Goal: Use online tool/utility: Use online tool/utility

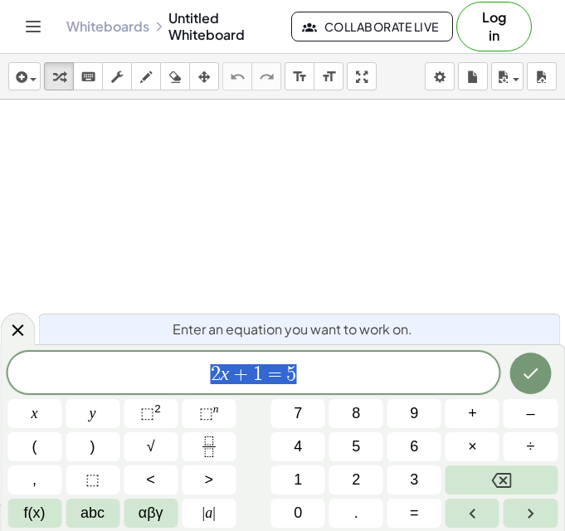
click at [320, 377] on span "2 x + 1 = 5" at bounding box center [253, 373] width 492 height 23
drag, startPoint x: 320, startPoint y: 377, endPoint x: 125, endPoint y: 385, distance: 194.9
click at [125, 385] on span "2 x + 1 = 5" at bounding box center [253, 373] width 492 height 23
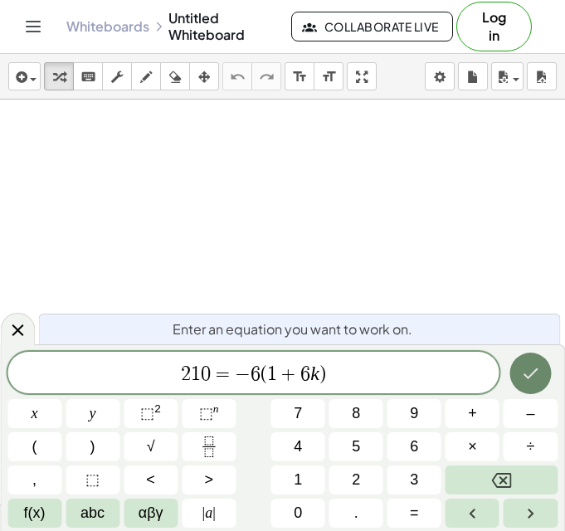
click at [531, 376] on icon "Done" at bounding box center [530, 373] width 20 height 20
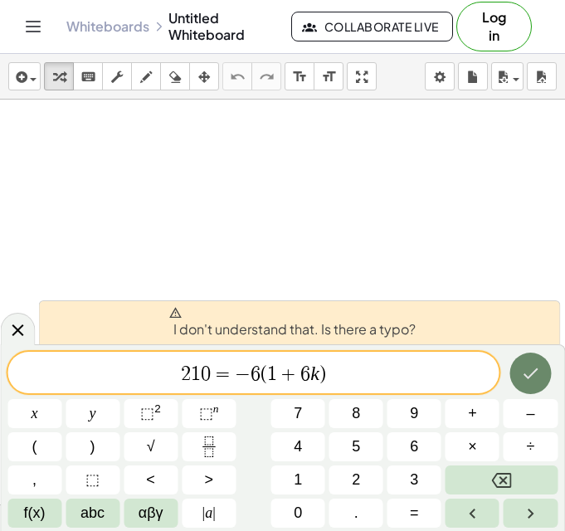
click at [536, 370] on icon "Done" at bounding box center [530, 373] width 15 height 11
click at [331, 379] on span "2 1 0 = − 6 ( 1 + 6 k ) ​" at bounding box center [253, 373] width 492 height 23
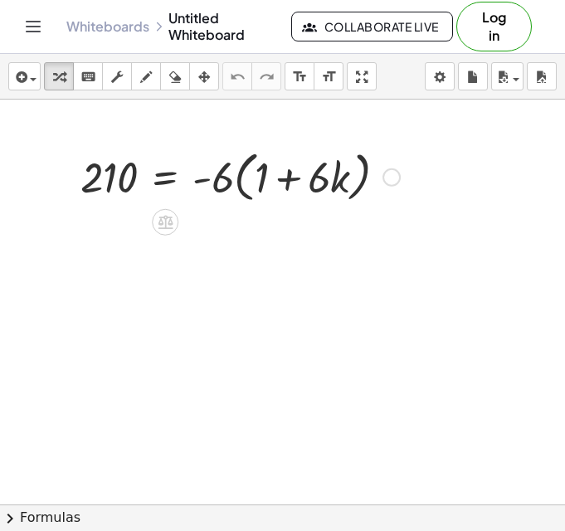
click at [364, 179] on div at bounding box center [240, 175] width 336 height 63
click at [394, 176] on div at bounding box center [391, 177] width 18 height 18
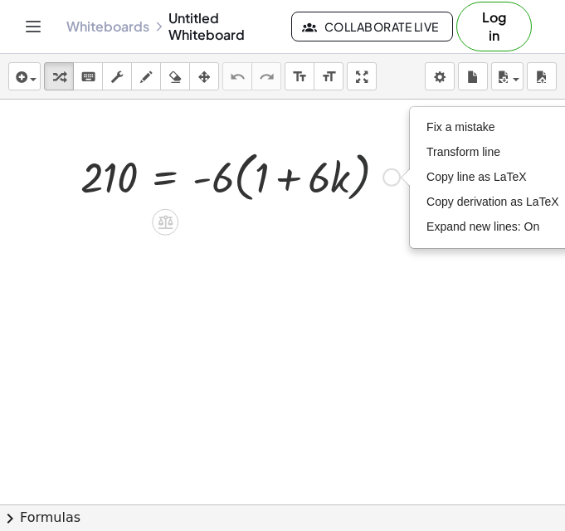
click at [384, 194] on div at bounding box center [240, 175] width 336 height 63
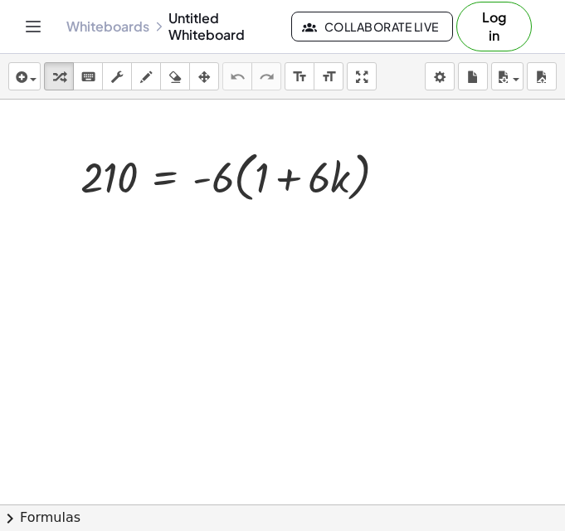
click at [420, 172] on div at bounding box center [282, 503] width 565 height 809
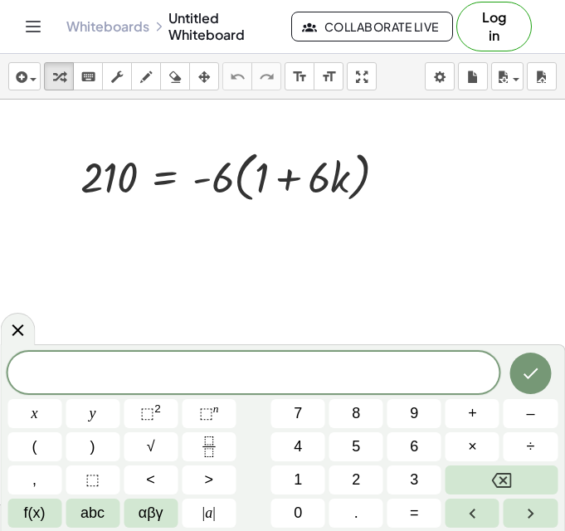
click at [182, 242] on div at bounding box center [282, 503] width 565 height 809
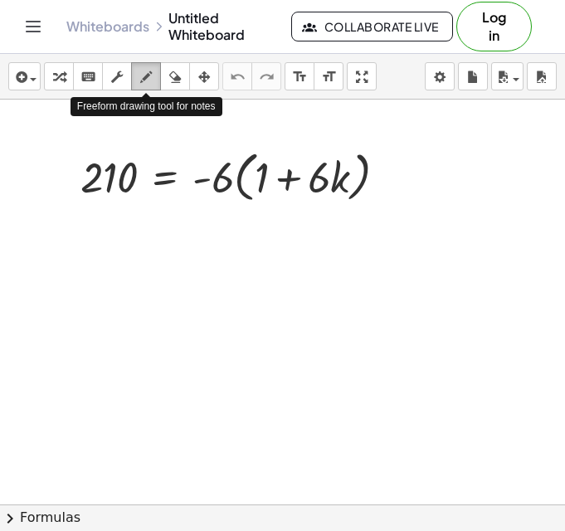
click at [153, 80] on div "button" at bounding box center [146, 76] width 22 height 20
click at [145, 81] on icon "button" at bounding box center [146, 77] width 12 height 20
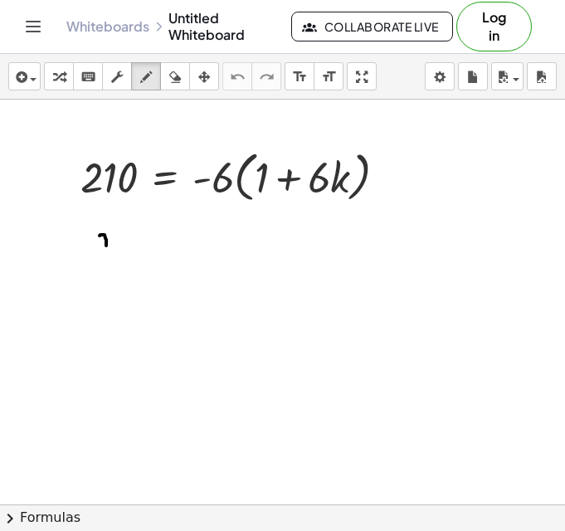
drag, startPoint x: 99, startPoint y: 235, endPoint x: 106, endPoint y: 245, distance: 12.0
click at [106, 245] on div at bounding box center [282, 503] width 565 height 809
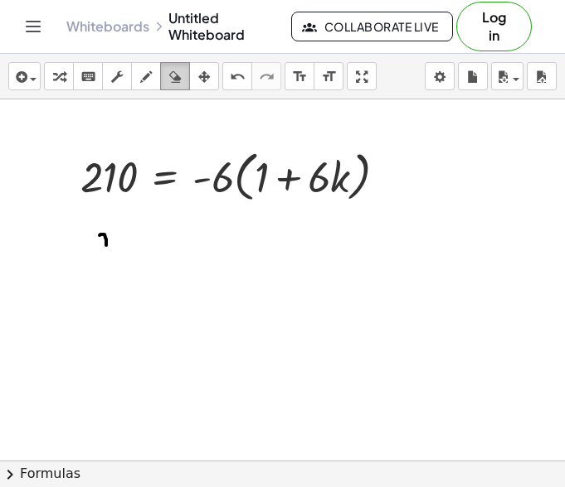
click at [174, 78] on icon "button" at bounding box center [175, 77] width 12 height 20
click at [148, 75] on icon "button" at bounding box center [146, 77] width 12 height 20
drag, startPoint x: 159, startPoint y: 234, endPoint x: 169, endPoint y: 233, distance: 10.0
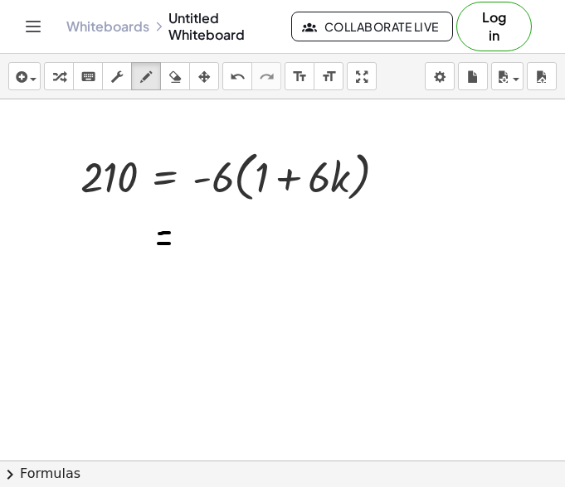
drag, startPoint x: 158, startPoint y: 244, endPoint x: 170, endPoint y: 244, distance: 11.6
drag, startPoint x: 205, startPoint y: 236, endPoint x: 221, endPoint y: 235, distance: 16.7
drag, startPoint x: 242, startPoint y: 225, endPoint x: 237, endPoint y: 236, distance: 12.6
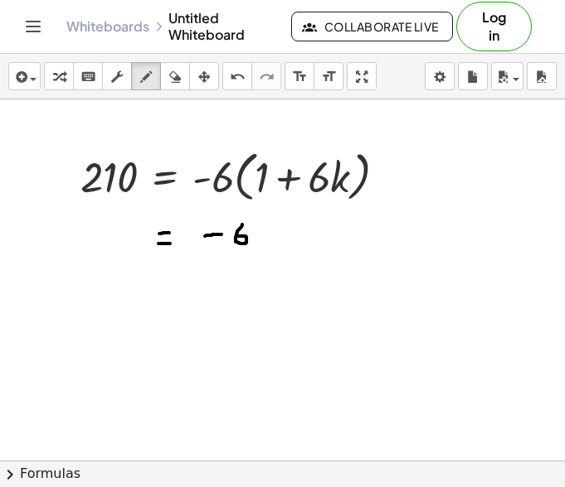
drag, startPoint x: 274, startPoint y: 224, endPoint x: 276, endPoint y: 244, distance: 20.0
drag, startPoint x: 271, startPoint y: 235, endPoint x: 285, endPoint y: 233, distance: 14.3
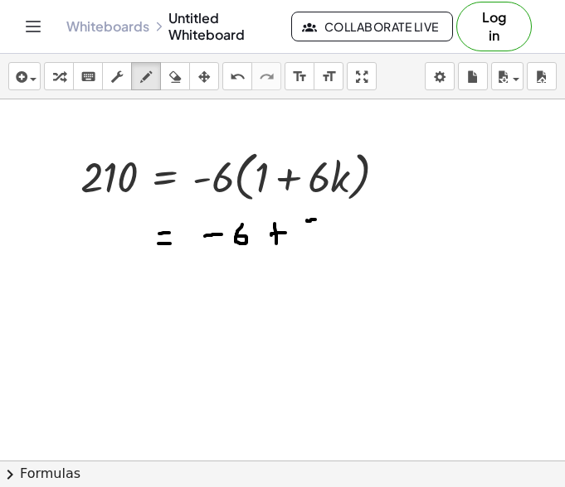
drag, startPoint x: 307, startPoint y: 221, endPoint x: 315, endPoint y: 220, distance: 8.3
click at [174, 71] on icon "button" at bounding box center [175, 77] width 12 height 20
drag, startPoint x: 279, startPoint y: 241, endPoint x: 267, endPoint y: 251, distance: 15.9
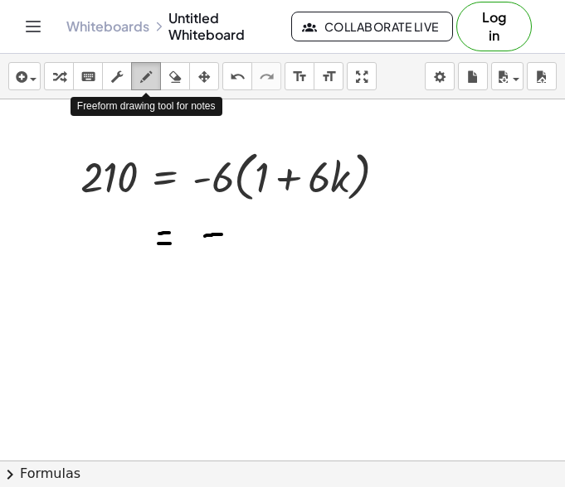
click at [141, 75] on icon "button" at bounding box center [146, 77] width 12 height 20
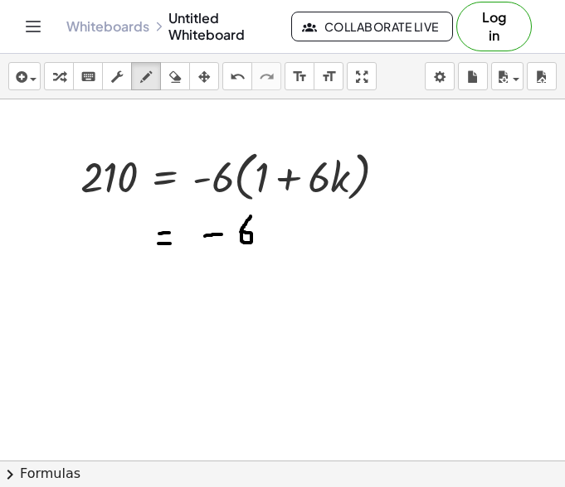
drag, startPoint x: 250, startPoint y: 216, endPoint x: 240, endPoint y: 232, distance: 18.6
drag, startPoint x: 271, startPoint y: 230, endPoint x: 290, endPoint y: 229, distance: 19.1
drag, startPoint x: 303, startPoint y: 216, endPoint x: 303, endPoint y: 238, distance: 21.6
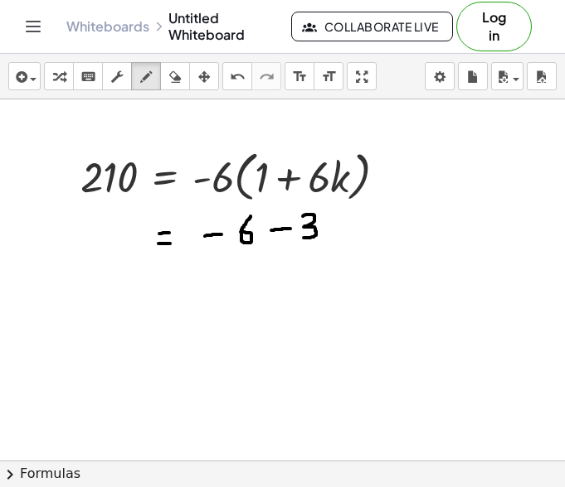
drag, startPoint x: 333, startPoint y: 215, endPoint x: 330, endPoint y: 225, distance: 11.3
drag, startPoint x: 347, startPoint y: 215, endPoint x: 347, endPoint y: 236, distance: 21.6
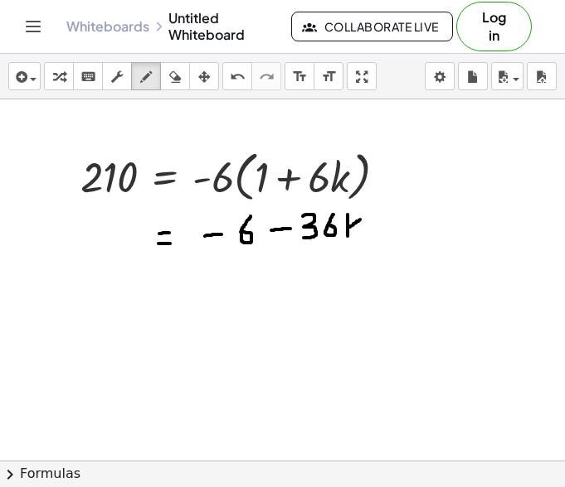
drag, startPoint x: 350, startPoint y: 227, endPoint x: 361, endPoint y: 219, distance: 14.3
drag, startPoint x: 353, startPoint y: 225, endPoint x: 365, endPoint y: 235, distance: 14.8
drag, startPoint x: 91, startPoint y: 235, endPoint x: 120, endPoint y: 254, distance: 35.2
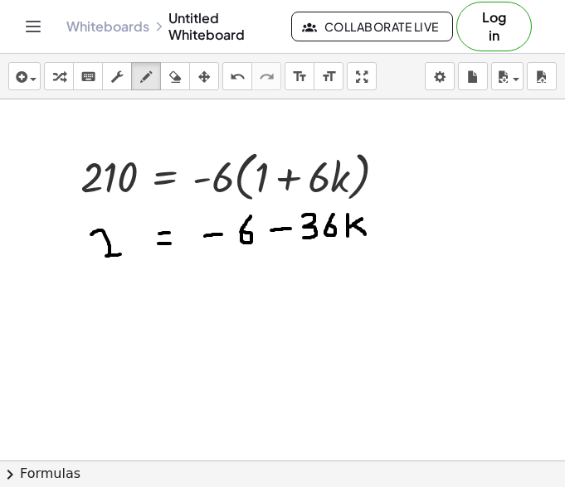
drag, startPoint x: 120, startPoint y: 230, endPoint x: 127, endPoint y: 250, distance: 20.2
drag, startPoint x: 118, startPoint y: 274, endPoint x: 119, endPoint y: 293, distance: 18.3
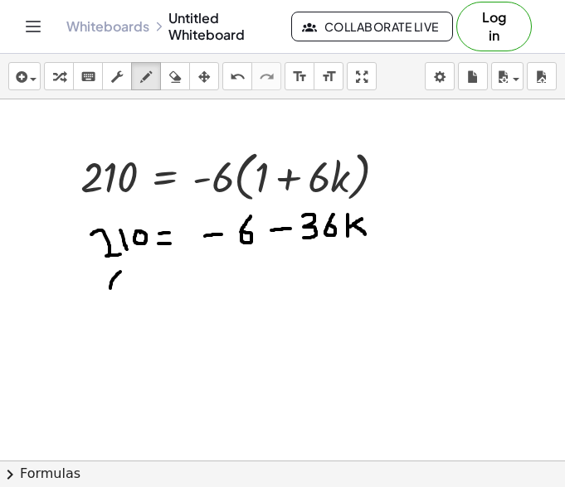
drag, startPoint x: 128, startPoint y: 273, endPoint x: 127, endPoint y: 283, distance: 10.0
drag, startPoint x: 121, startPoint y: 279, endPoint x: 133, endPoint y: 278, distance: 12.5
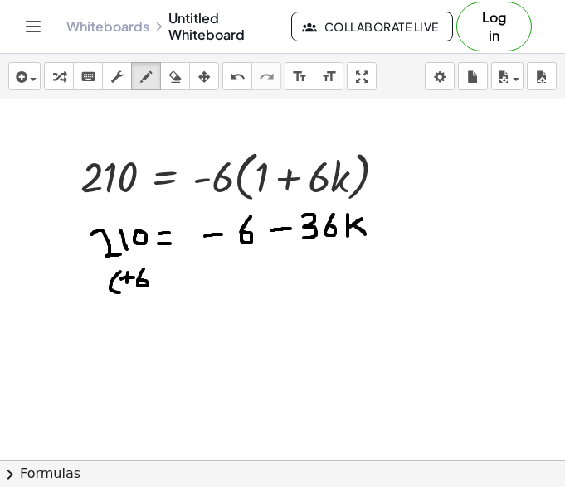
drag, startPoint x: 143, startPoint y: 269, endPoint x: 138, endPoint y: 280, distance: 11.9
drag, startPoint x: 150, startPoint y: 264, endPoint x: 153, endPoint y: 290, distance: 26.7
drag, startPoint x: 177, startPoint y: 270, endPoint x: 187, endPoint y: 271, distance: 9.2
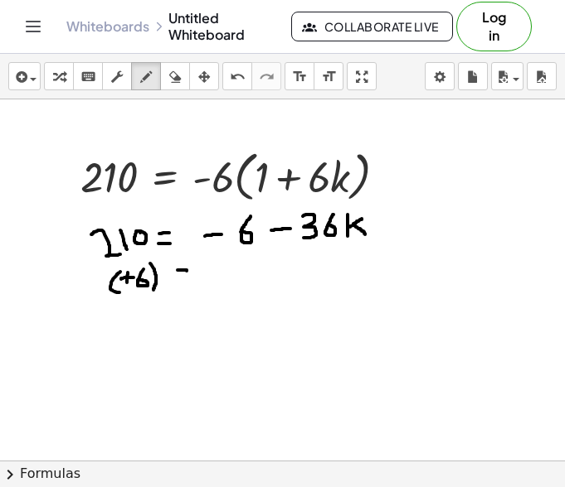
drag, startPoint x: 178, startPoint y: 277, endPoint x: 188, endPoint y: 277, distance: 9.9
drag, startPoint x: 217, startPoint y: 275, endPoint x: 235, endPoint y: 273, distance: 18.4
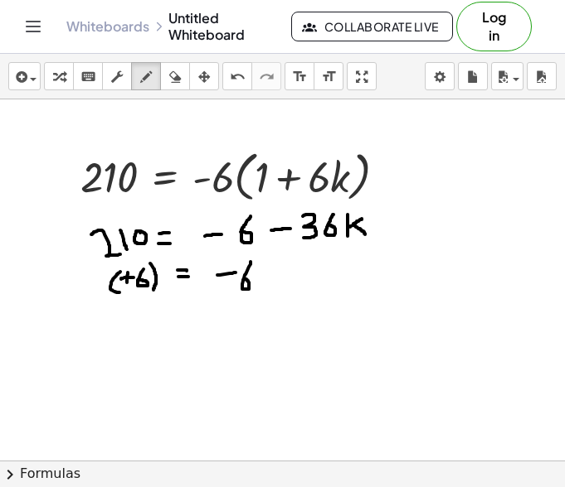
drag, startPoint x: 250, startPoint y: 262, endPoint x: 245, endPoint y: 279, distance: 18.3
drag, startPoint x: 263, startPoint y: 273, endPoint x: 285, endPoint y: 269, distance: 22.6
drag, startPoint x: 292, startPoint y: 259, endPoint x: 297, endPoint y: 277, distance: 18.9
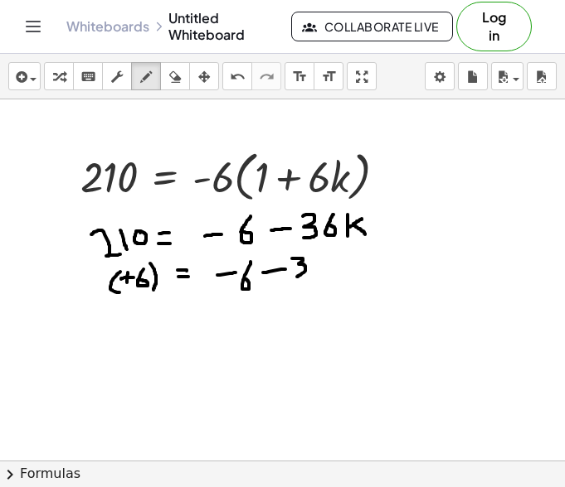
drag, startPoint x: 315, startPoint y: 259, endPoint x: 309, endPoint y: 267, distance: 10.1
drag, startPoint x: 325, startPoint y: 258, endPoint x: 327, endPoint y: 274, distance: 16.8
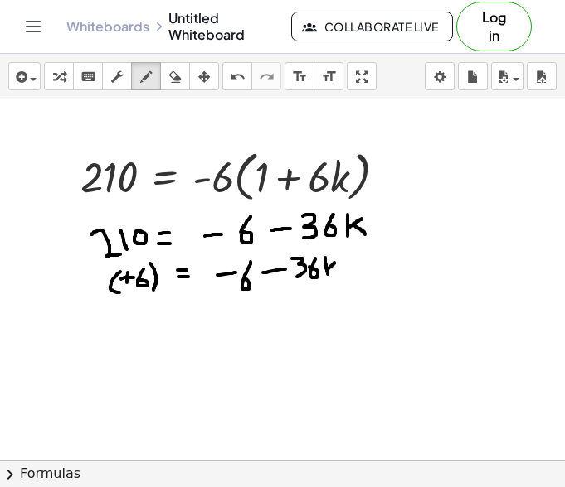
drag, startPoint x: 327, startPoint y: 269, endPoint x: 334, endPoint y: 263, distance: 8.8
drag, startPoint x: 329, startPoint y: 264, endPoint x: 339, endPoint y: 274, distance: 14.7
drag, startPoint x: 356, startPoint y: 258, endPoint x: 358, endPoint y: 274, distance: 16.7
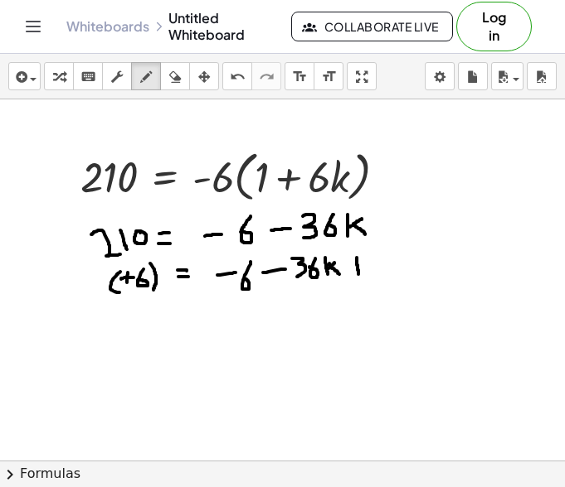
drag, startPoint x: 351, startPoint y: 266, endPoint x: 366, endPoint y: 265, distance: 14.9
click at [172, 76] on icon "button" at bounding box center [175, 77] width 12 height 20
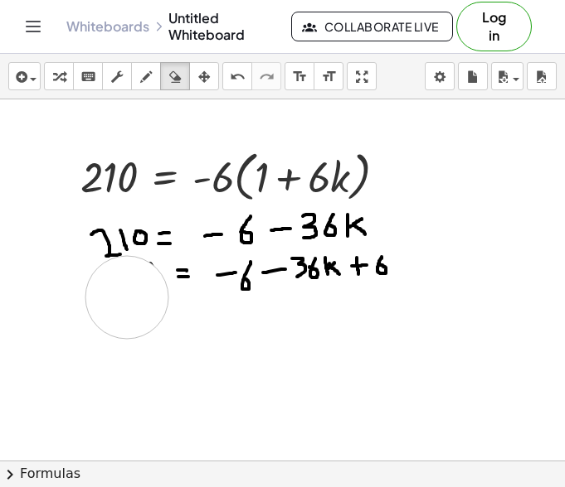
drag, startPoint x: 52, startPoint y: 332, endPoint x: 127, endPoint y: 298, distance: 82.3
click at [147, 80] on icon "button" at bounding box center [146, 77] width 12 height 20
drag, startPoint x: 116, startPoint y: 276, endPoint x: 141, endPoint y: 300, distance: 34.6
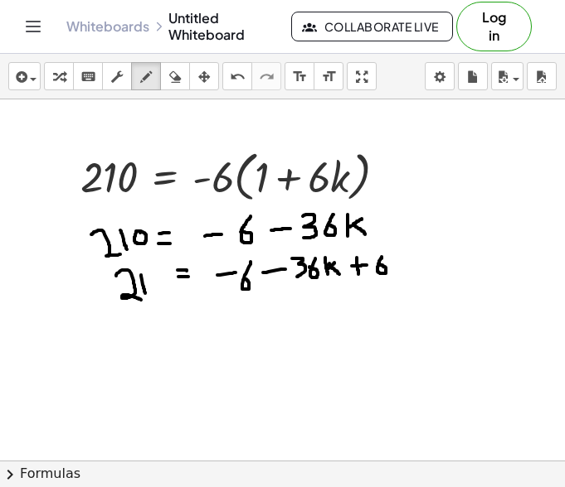
drag, startPoint x: 141, startPoint y: 275, endPoint x: 145, endPoint y: 294, distance: 19.5
drag, startPoint x: 160, startPoint y: 269, endPoint x: 157, endPoint y: 281, distance: 12.9
drag, startPoint x: 261, startPoint y: 257, endPoint x: 221, endPoint y: 289, distance: 51.9
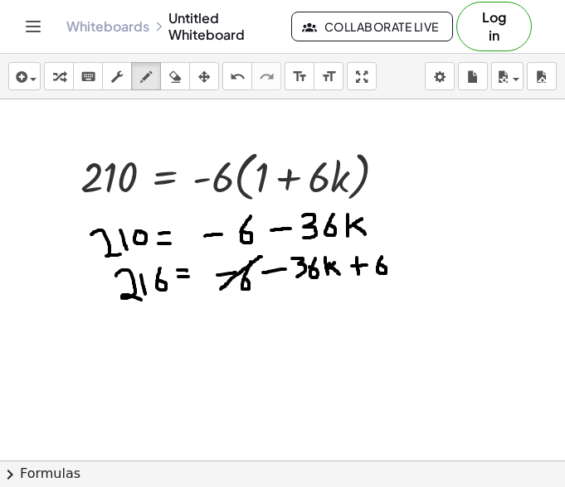
drag, startPoint x: 386, startPoint y: 247, endPoint x: 352, endPoint y: 287, distance: 52.3
drag, startPoint x: 137, startPoint y: 330, endPoint x: 153, endPoint y: 344, distance: 21.8
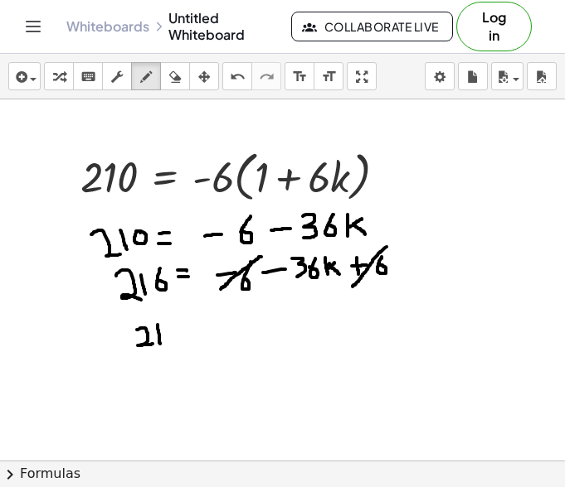
drag, startPoint x: 158, startPoint y: 325, endPoint x: 160, endPoint y: 344, distance: 19.2
drag, startPoint x: 174, startPoint y: 321, endPoint x: 170, endPoint y: 332, distance: 11.5
drag, startPoint x: 186, startPoint y: 329, endPoint x: 199, endPoint y: 330, distance: 13.3
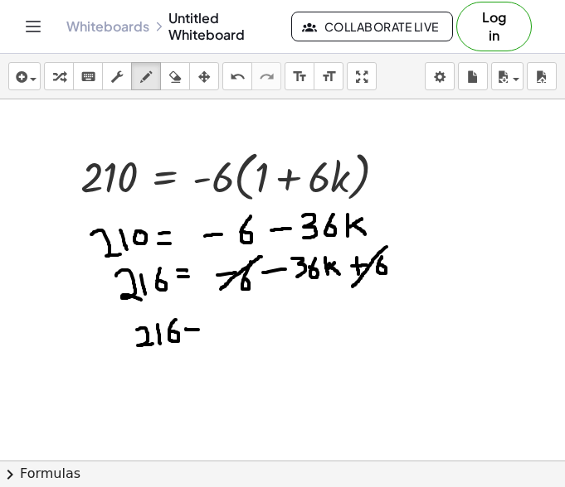
drag, startPoint x: 188, startPoint y: 335, endPoint x: 202, endPoint y: 335, distance: 14.1
drag, startPoint x: 221, startPoint y: 331, endPoint x: 235, endPoint y: 330, distance: 14.1
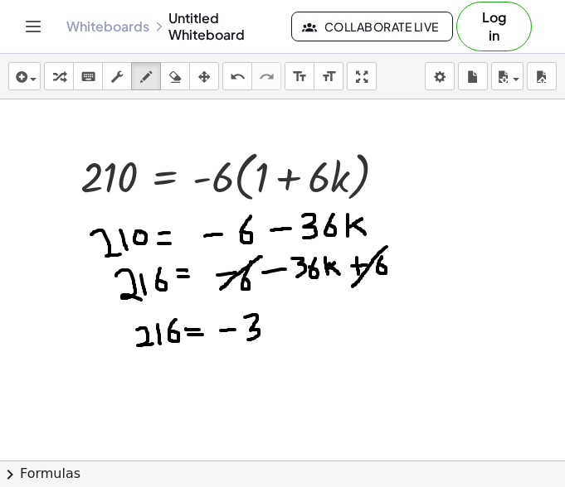
drag, startPoint x: 245, startPoint y: 317, endPoint x: 248, endPoint y: 340, distance: 22.5
drag, startPoint x: 274, startPoint y: 313, endPoint x: 269, endPoint y: 328, distance: 15.7
drag, startPoint x: 293, startPoint y: 316, endPoint x: 293, endPoint y: 335, distance: 19.1
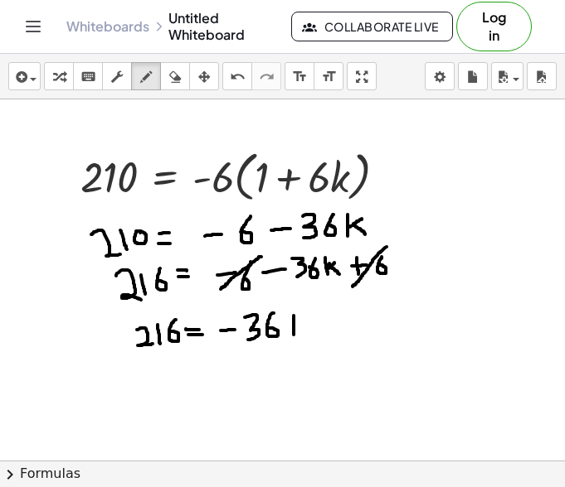
drag, startPoint x: 296, startPoint y: 327, endPoint x: 307, endPoint y: 317, distance: 14.7
drag, startPoint x: 298, startPoint y: 321, endPoint x: 308, endPoint y: 332, distance: 15.3
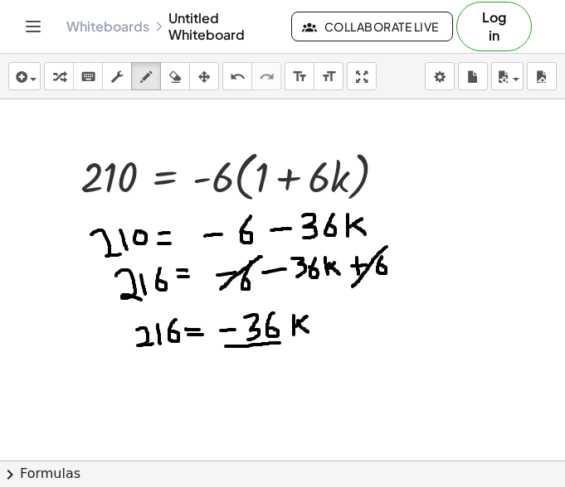
drag, startPoint x: 225, startPoint y: 347, endPoint x: 279, endPoint y: 343, distance: 54.0
drag, startPoint x: 229, startPoint y: 359, endPoint x: 240, endPoint y: 360, distance: 11.6
drag, startPoint x: 248, startPoint y: 352, endPoint x: 245, endPoint y: 369, distance: 16.8
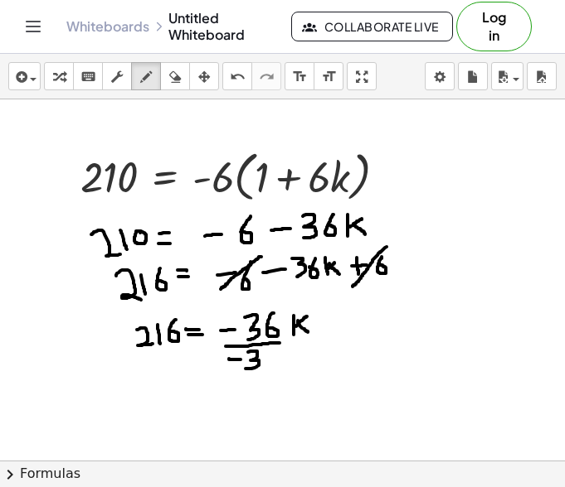
drag, startPoint x: 273, startPoint y: 352, endPoint x: 266, endPoint y: 360, distance: 10.0
drag, startPoint x: 143, startPoint y: 351, endPoint x: 182, endPoint y: 348, distance: 38.3
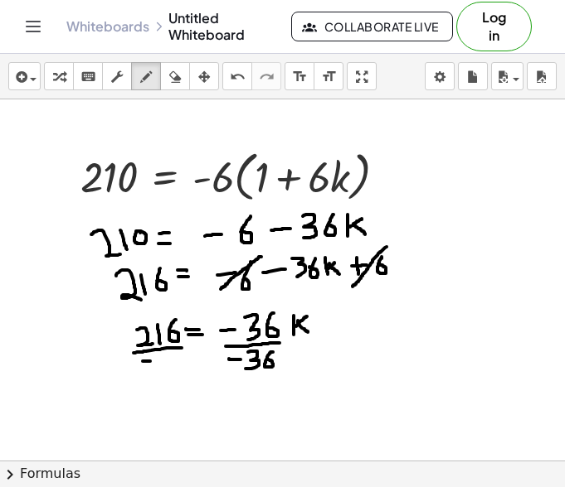
drag, startPoint x: 156, startPoint y: 353, endPoint x: 155, endPoint y: 370, distance: 16.6
drag, startPoint x: 283, startPoint y: 299, endPoint x: 242, endPoint y: 346, distance: 61.7
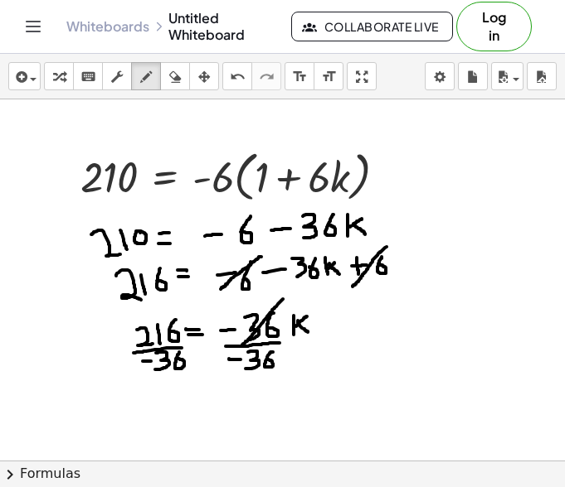
drag, startPoint x: 275, startPoint y: 340, endPoint x: 245, endPoint y: 372, distance: 44.6
drag, startPoint x: 260, startPoint y: 387, endPoint x: 261, endPoint y: 405, distance: 17.4
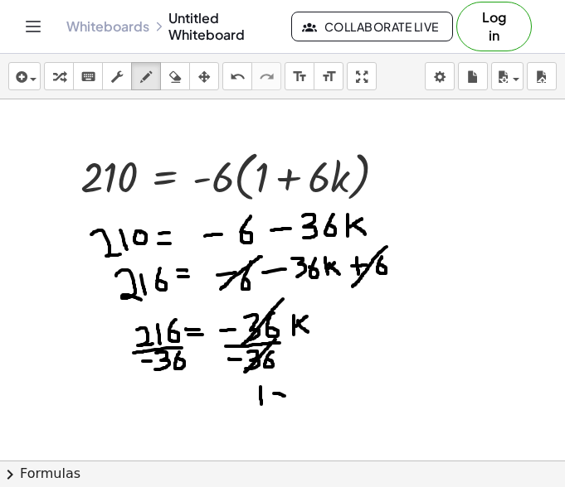
drag, startPoint x: 274, startPoint y: 394, endPoint x: 284, endPoint y: 396, distance: 11.1
drag, startPoint x: 277, startPoint y: 398, endPoint x: 282, endPoint y: 389, distance: 10.4
drag, startPoint x: 296, startPoint y: 376, endPoint x: 296, endPoint y: 400, distance: 23.2
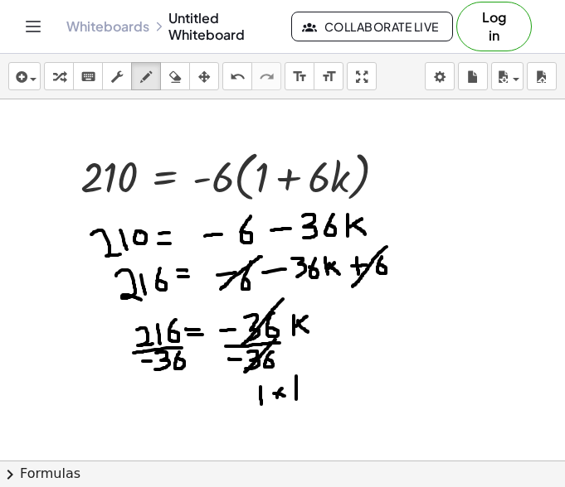
drag, startPoint x: 299, startPoint y: 388, endPoint x: 308, endPoint y: 380, distance: 11.2
drag, startPoint x: 298, startPoint y: 388, endPoint x: 308, endPoint y: 397, distance: 12.9
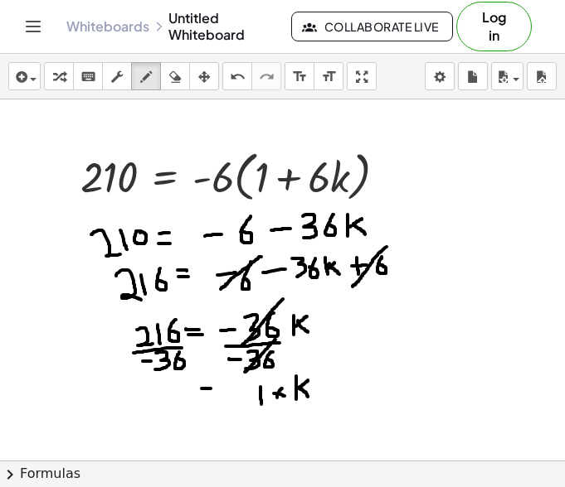
drag, startPoint x: 201, startPoint y: 389, endPoint x: 211, endPoint y: 389, distance: 9.1
drag, startPoint x: 200, startPoint y: 395, endPoint x: 214, endPoint y: 394, distance: 14.1
drag, startPoint x: 182, startPoint y: 356, endPoint x: 160, endPoint y: 368, distance: 25.6
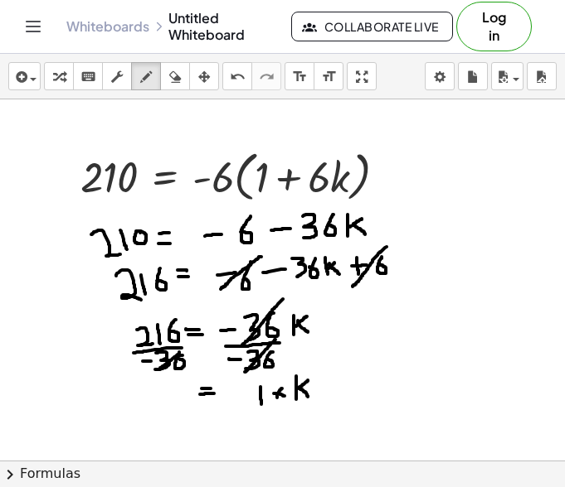
drag, startPoint x: 175, startPoint y: 321, endPoint x: 138, endPoint y: 348, distance: 45.6
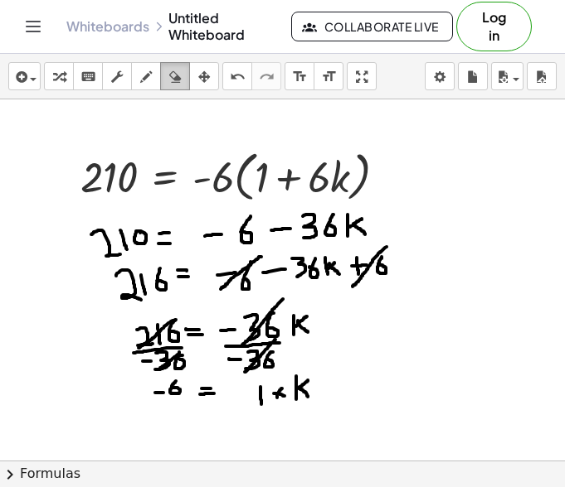
click at [174, 80] on icon "button" at bounding box center [175, 77] width 12 height 20
drag, startPoint x: 324, startPoint y: 400, endPoint x: 293, endPoint y: 405, distance: 31.1
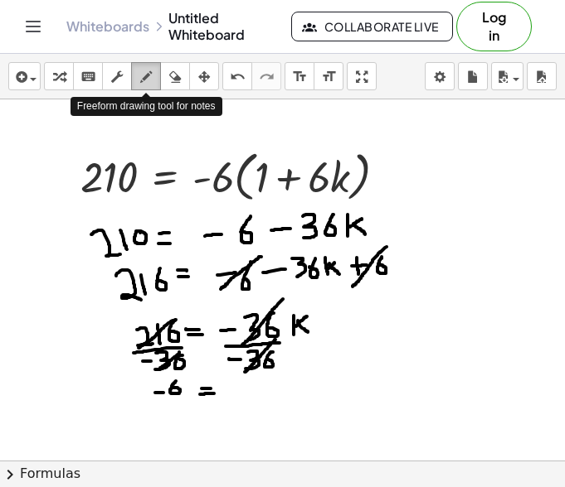
click at [146, 70] on icon "button" at bounding box center [146, 77] width 12 height 20
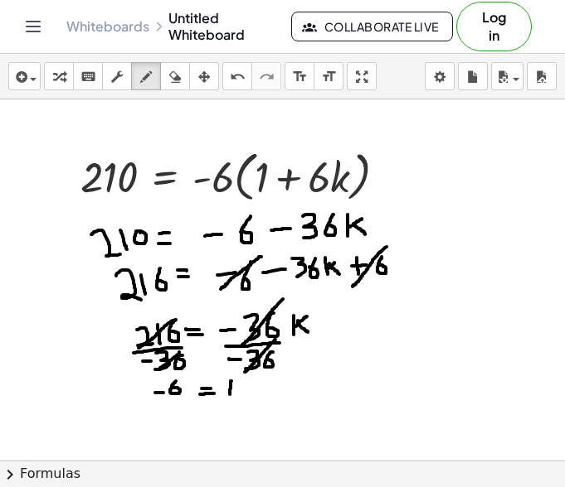
drag, startPoint x: 231, startPoint y: 381, endPoint x: 229, endPoint y: 396, distance: 15.1
drag, startPoint x: 230, startPoint y: 390, endPoint x: 239, endPoint y: 385, distance: 10.8
drag, startPoint x: 231, startPoint y: 390, endPoint x: 241, endPoint y: 395, distance: 11.5
